Goal: Navigation & Orientation: Find specific page/section

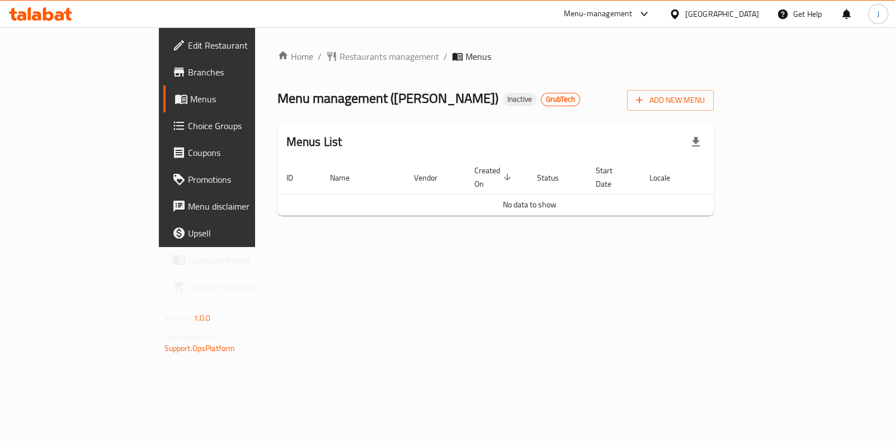
click at [188, 70] on span "Branches" at bounding box center [243, 71] width 111 height 13
click at [339, 51] on span "Restaurants management" at bounding box center [389, 56] width 100 height 13
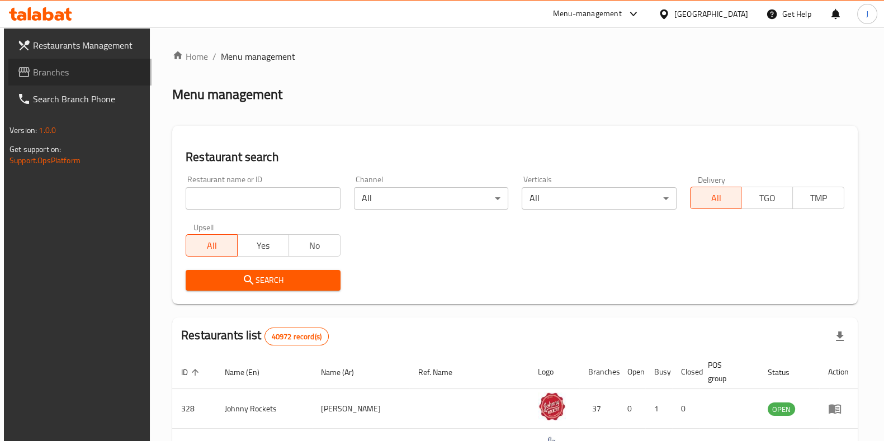
click at [45, 70] on span "Branches" at bounding box center [88, 71] width 110 height 13
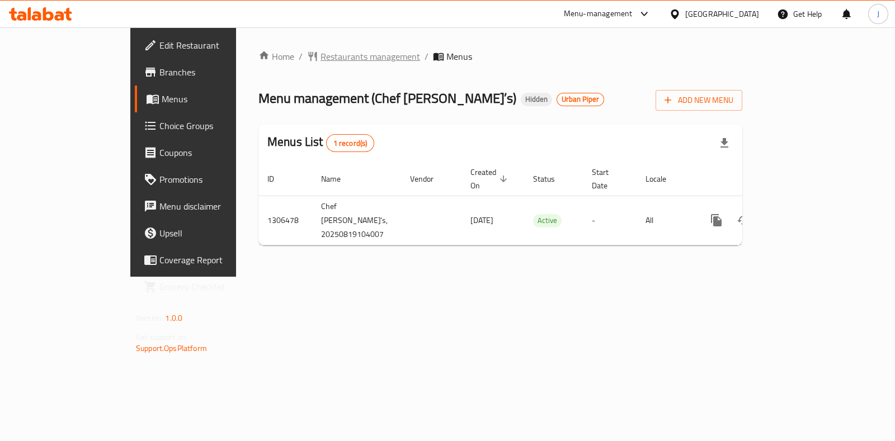
click at [320, 56] on span "Restaurants management" at bounding box center [370, 56] width 100 height 13
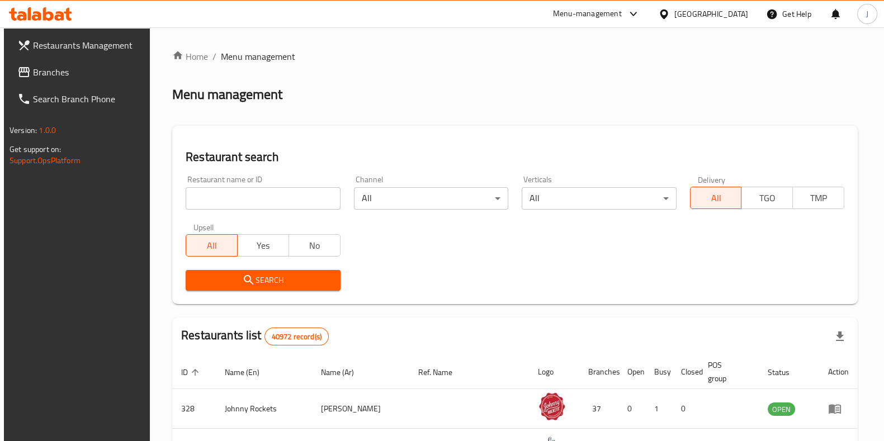
click at [49, 72] on span "Branches" at bounding box center [88, 71] width 110 height 13
